Goal: Navigation & Orientation: Find specific page/section

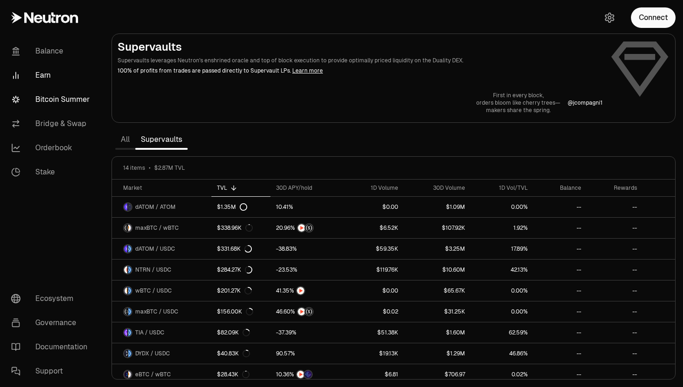
click at [52, 94] on link "Bitcoin Summer" at bounding box center [52, 99] width 97 height 24
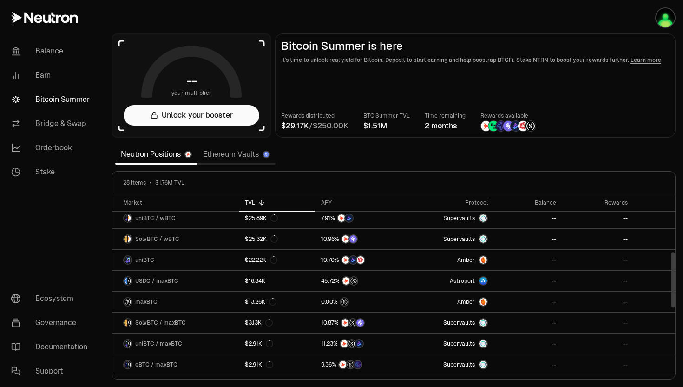
scroll to position [418, 0]
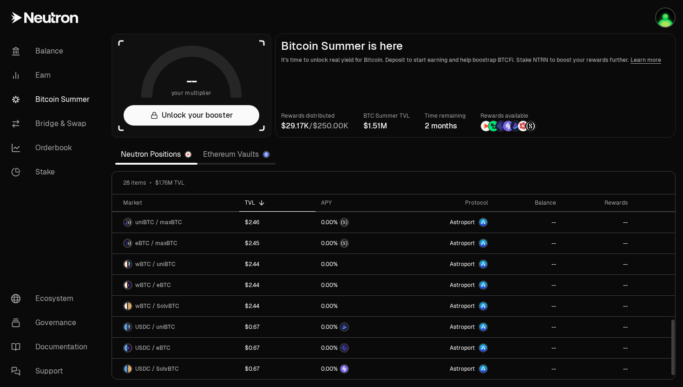
click at [231, 155] on link "Ethereum Vaults" at bounding box center [237, 154] width 78 height 19
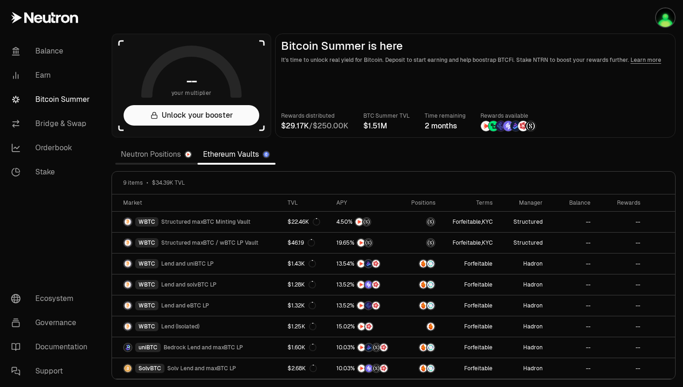
click at [155, 150] on link "Neutron Positions" at bounding box center [156, 154] width 82 height 19
